Goal: Navigation & Orientation: Find specific page/section

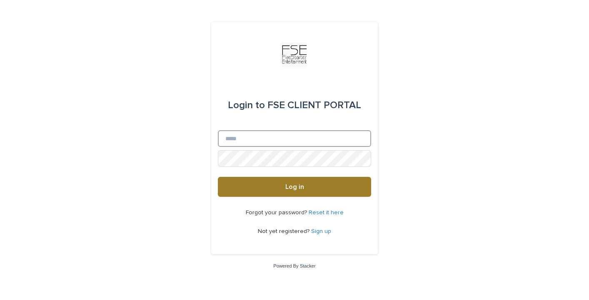
type input "**********"
click at [271, 181] on button "Log in" at bounding box center [294, 187] width 153 height 20
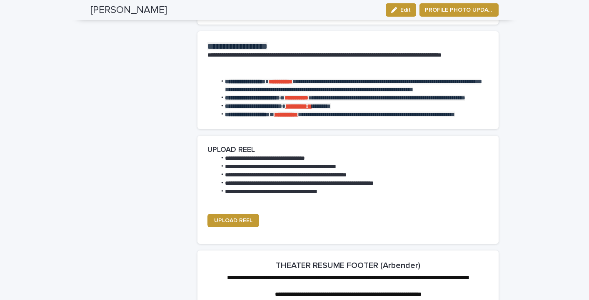
scroll to position [1043, 0]
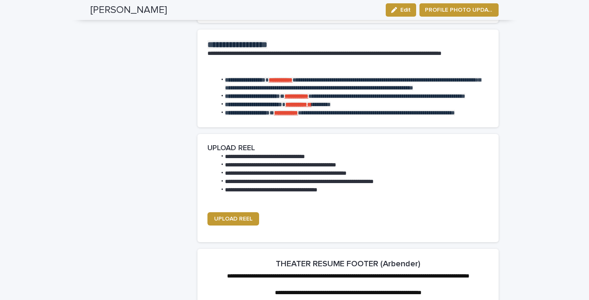
click at [298, 110] on strong "**********" at bounding box center [286, 113] width 24 height 6
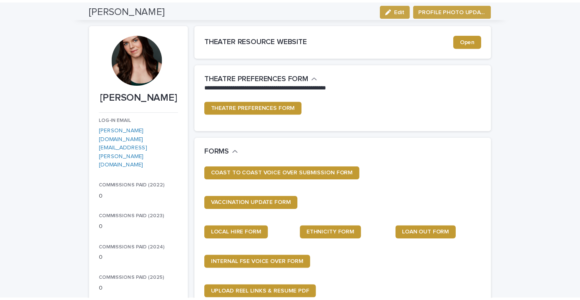
scroll to position [0, 0]
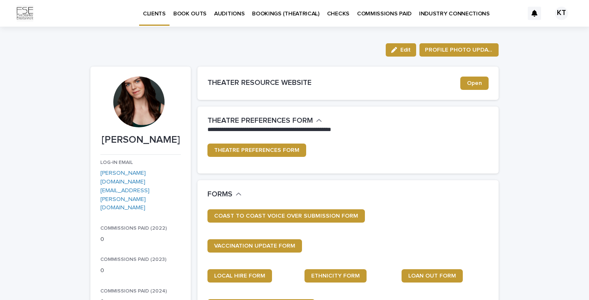
click at [195, 12] on p "BOOK OUTS" at bounding box center [189, 9] width 33 height 18
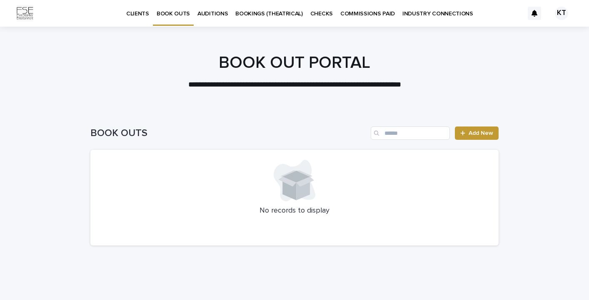
click at [220, 14] on p "AUDITIONS" at bounding box center [213, 9] width 30 height 18
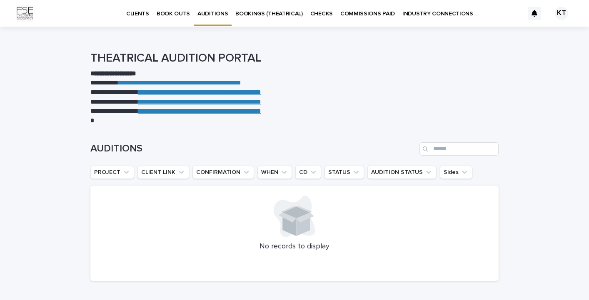
click at [318, 18] on link "CHECKS" at bounding box center [322, 13] width 30 height 26
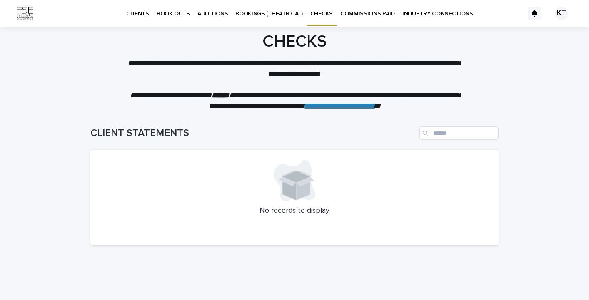
click at [371, 12] on p "COMMISSIONS PAID" at bounding box center [367, 9] width 55 height 18
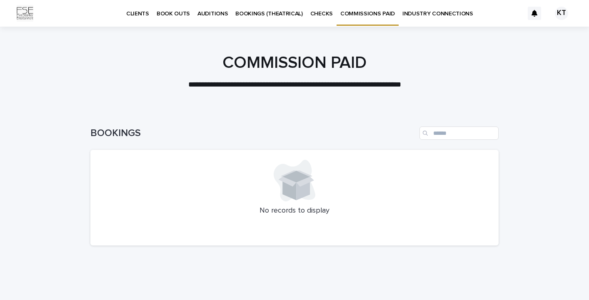
click at [425, 18] on link "INDUSTRY CONNECTIONS" at bounding box center [438, 13] width 78 height 26
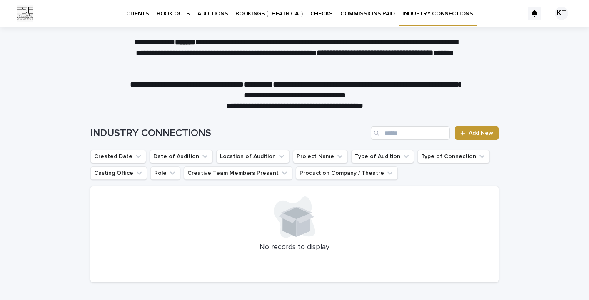
click at [139, 14] on p "CLIENTS" at bounding box center [137, 9] width 23 height 18
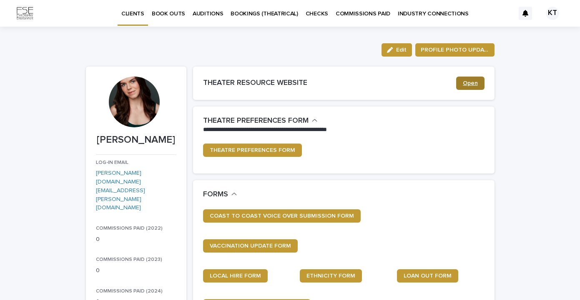
click at [470, 80] on span "Open" at bounding box center [470, 83] width 15 height 6
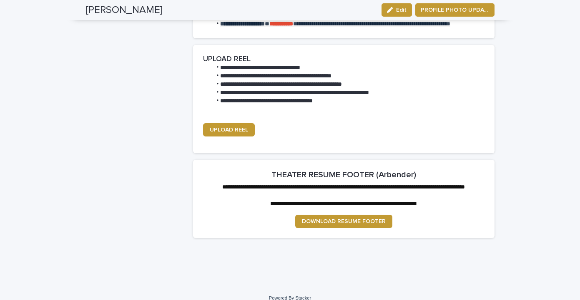
scroll to position [1141, 0]
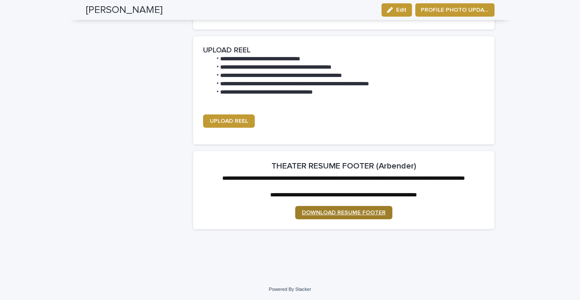
click at [334, 214] on span "DOWNLOAD RESUME FOOTER" at bounding box center [344, 213] width 84 height 6
